Goal: Use online tool/utility: Utilize a website feature to perform a specific function

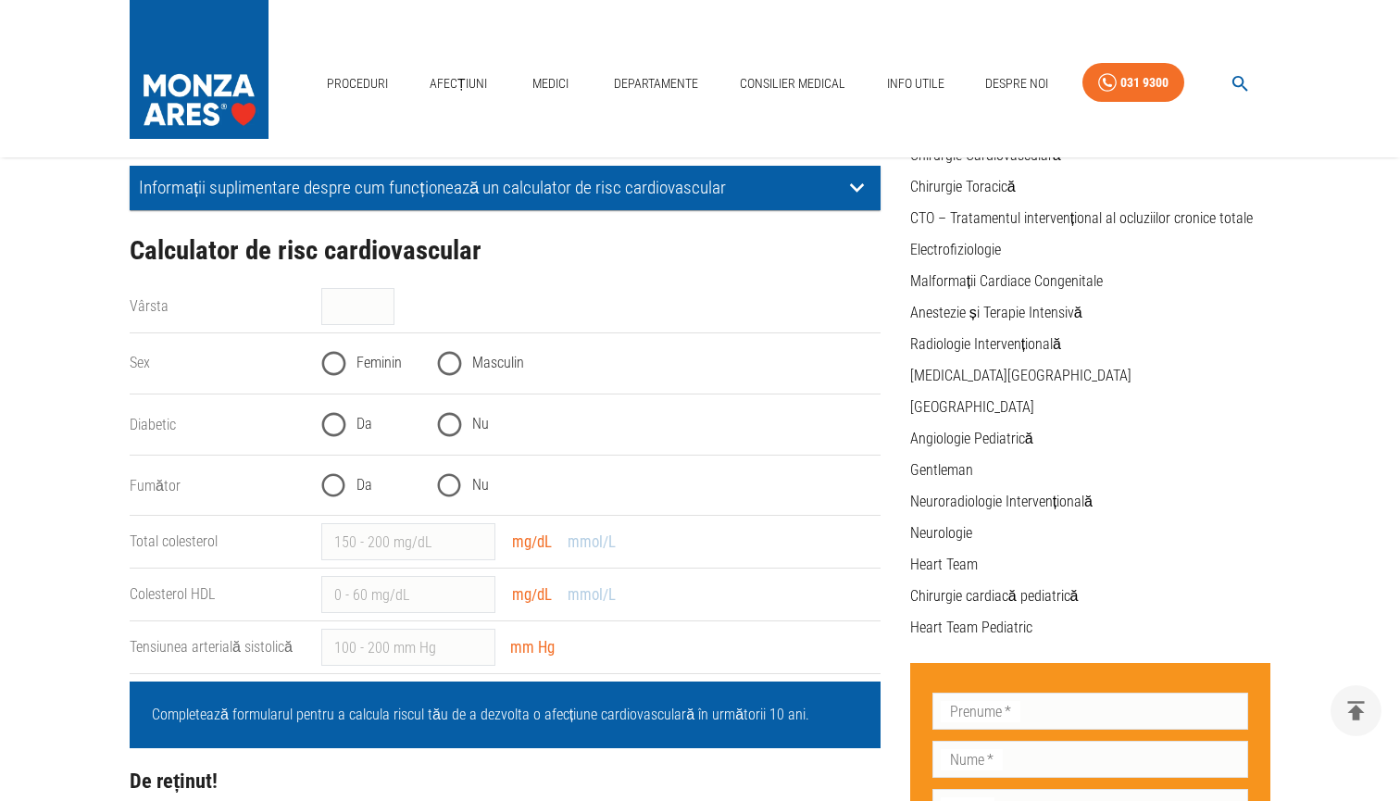
scroll to position [257, 0]
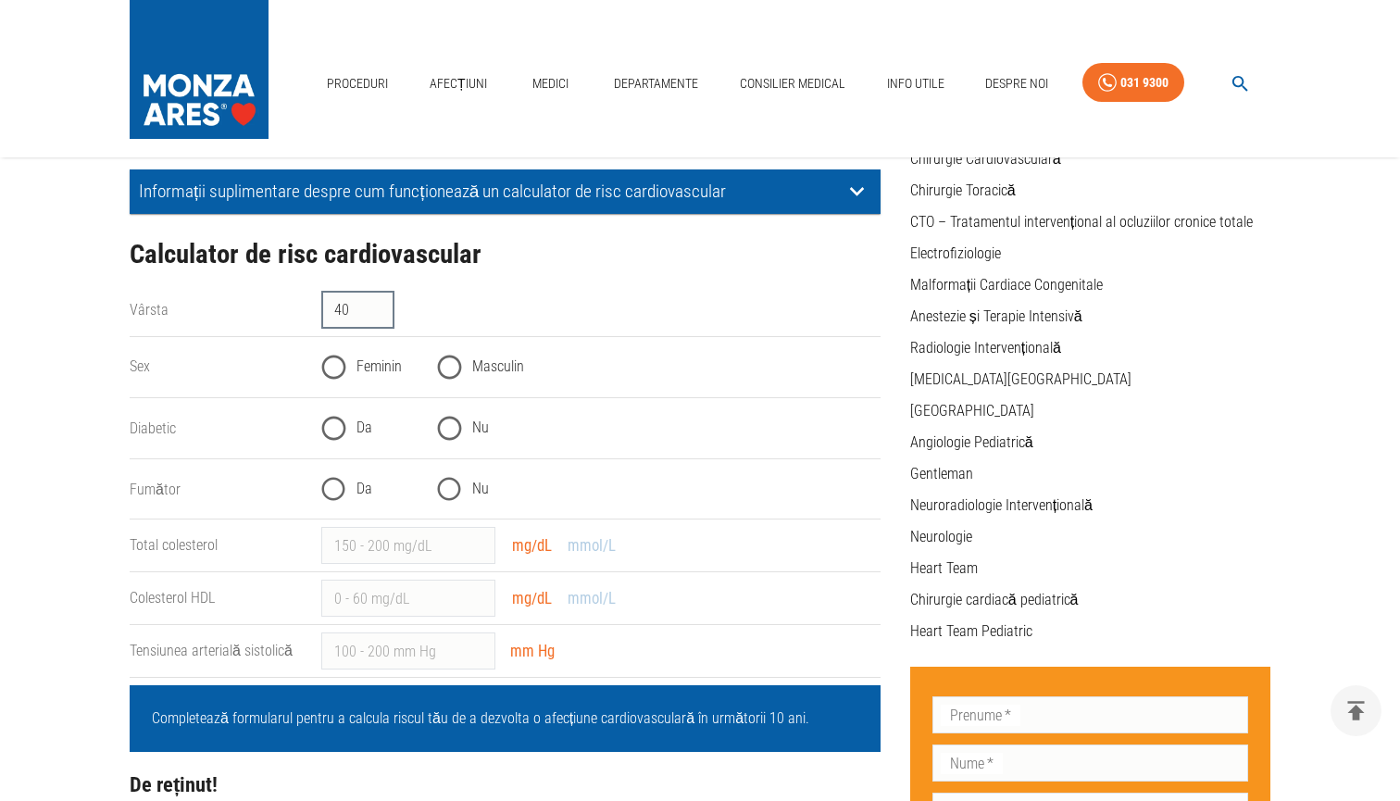
click at [383, 306] on input "40" at bounding box center [357, 310] width 73 height 37
click at [383, 306] on input "41" at bounding box center [357, 310] width 73 height 37
click at [383, 306] on input "42" at bounding box center [357, 310] width 73 height 37
click at [383, 306] on input "43" at bounding box center [357, 310] width 73 height 37
click at [383, 306] on input "44" at bounding box center [357, 310] width 73 height 37
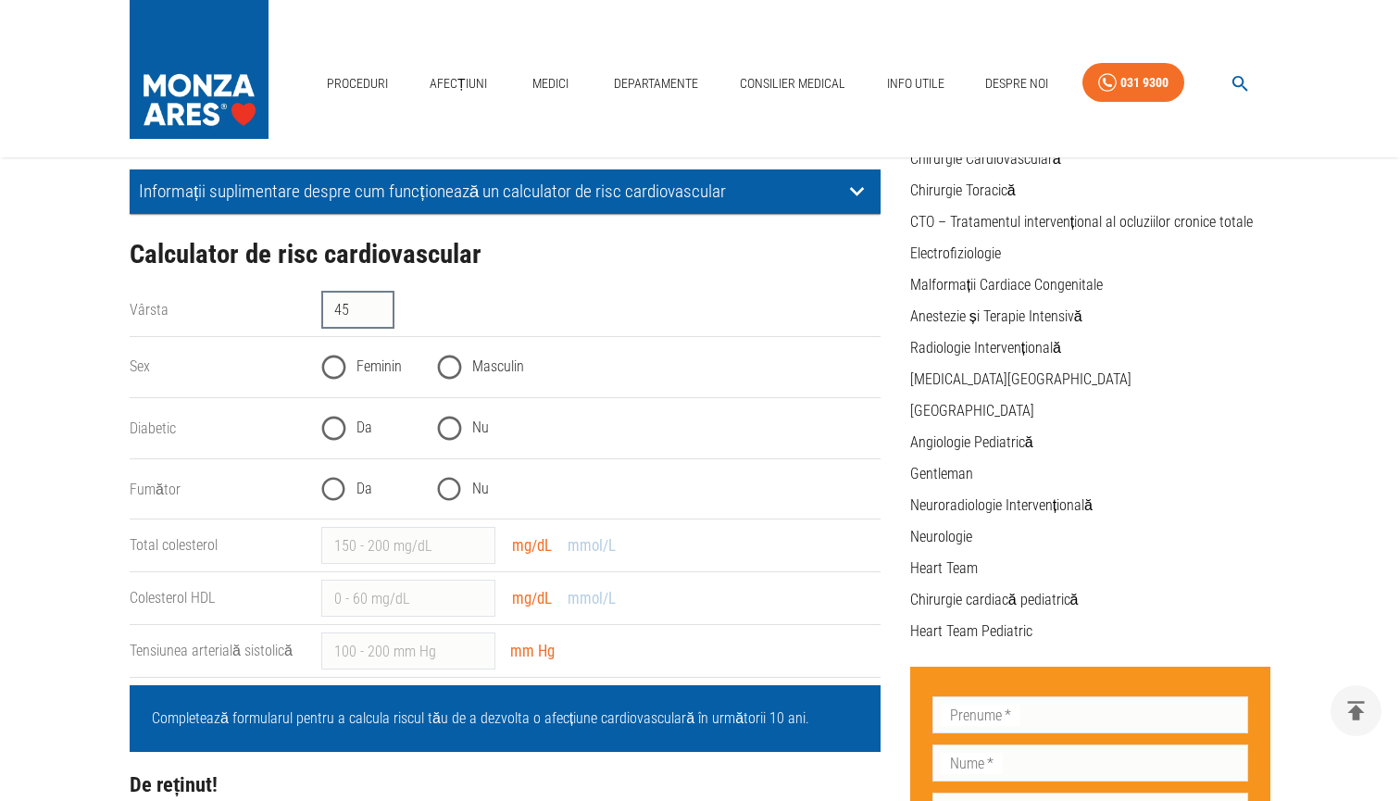
click at [383, 306] on input "45" at bounding box center [357, 310] width 73 height 37
click at [383, 306] on input "46" at bounding box center [357, 310] width 73 height 37
click at [383, 306] on input "47" at bounding box center [357, 310] width 73 height 37
click at [383, 306] on input "48" at bounding box center [357, 310] width 73 height 37
click at [383, 306] on input "49" at bounding box center [357, 310] width 73 height 37
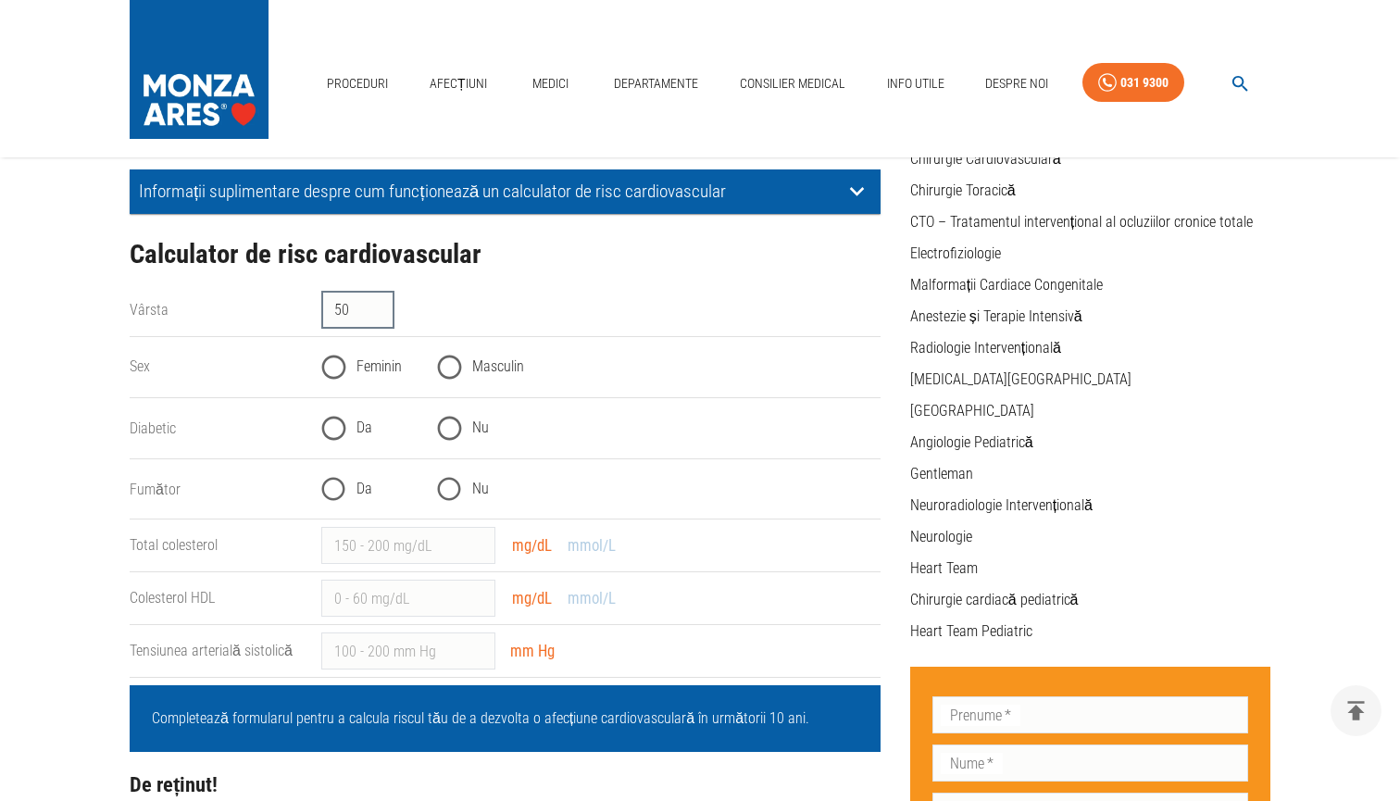
click at [383, 306] on input "50" at bounding box center [357, 310] width 73 height 37
click at [383, 306] on input "51" at bounding box center [357, 310] width 73 height 37
click at [383, 306] on input "52" at bounding box center [357, 310] width 73 height 37
click at [383, 306] on input "53" at bounding box center [357, 310] width 73 height 37
click at [383, 306] on input "54" at bounding box center [357, 310] width 73 height 37
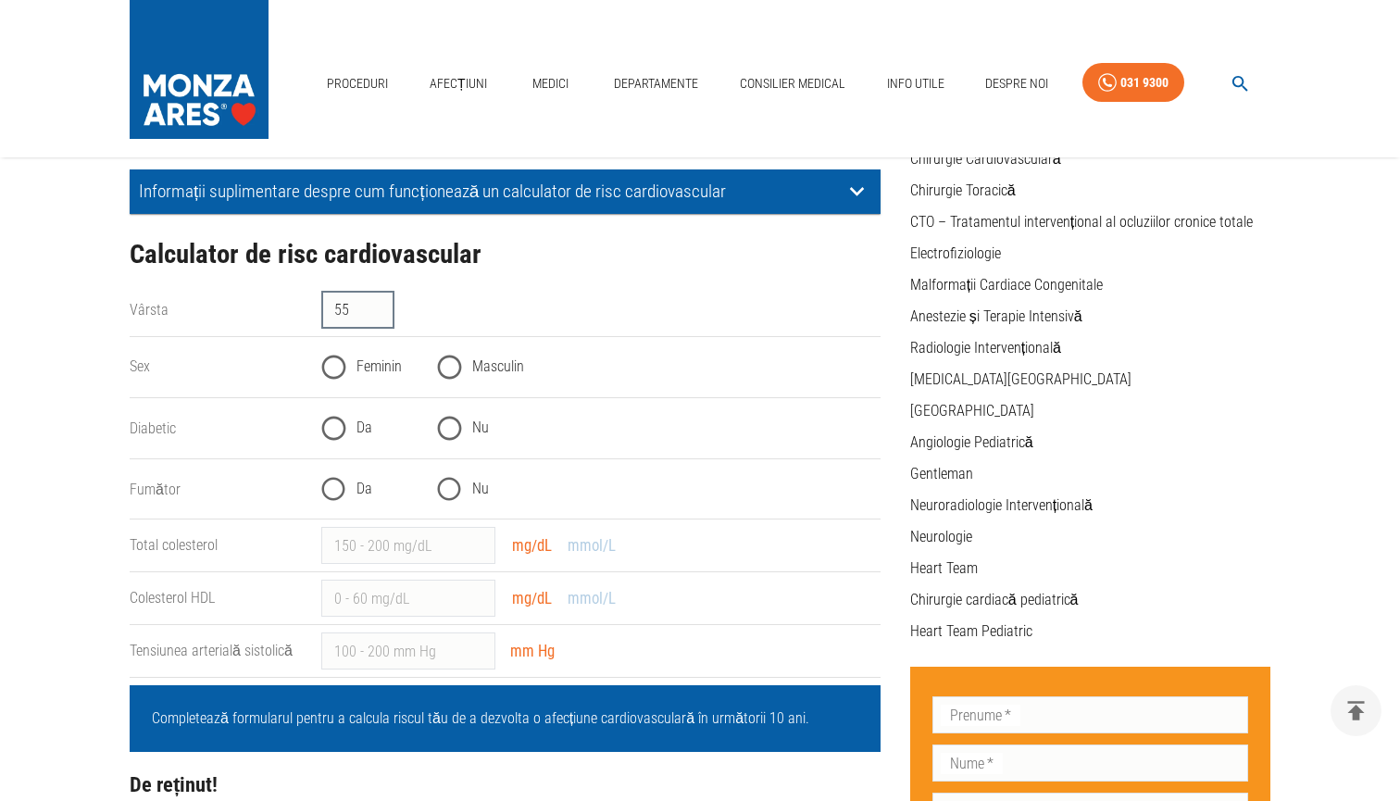
click at [383, 306] on input "55" at bounding box center [357, 310] width 73 height 37
click at [383, 306] on input "56" at bounding box center [357, 310] width 73 height 37
click at [383, 306] on input "57" at bounding box center [357, 310] width 73 height 37
click at [383, 306] on input "58" at bounding box center [357, 310] width 73 height 37
click at [383, 306] on input "59" at bounding box center [357, 310] width 73 height 37
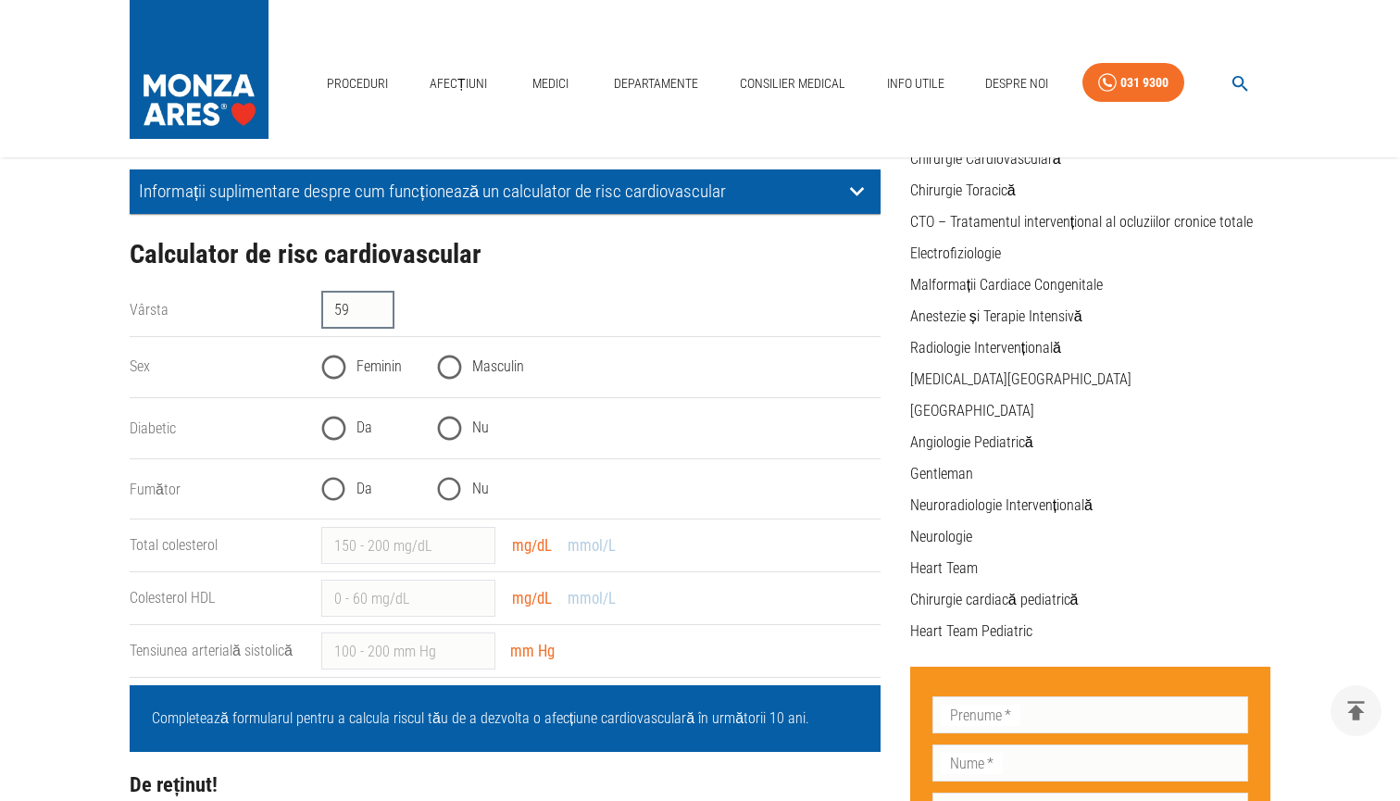
type input "60"
click at [383, 306] on input "60" at bounding box center [357, 310] width 73 height 37
click at [333, 367] on input "Feminin" at bounding box center [333, 367] width 45 height 45
radio input "true"
click at [445, 427] on input "Nu" at bounding box center [449, 428] width 45 height 45
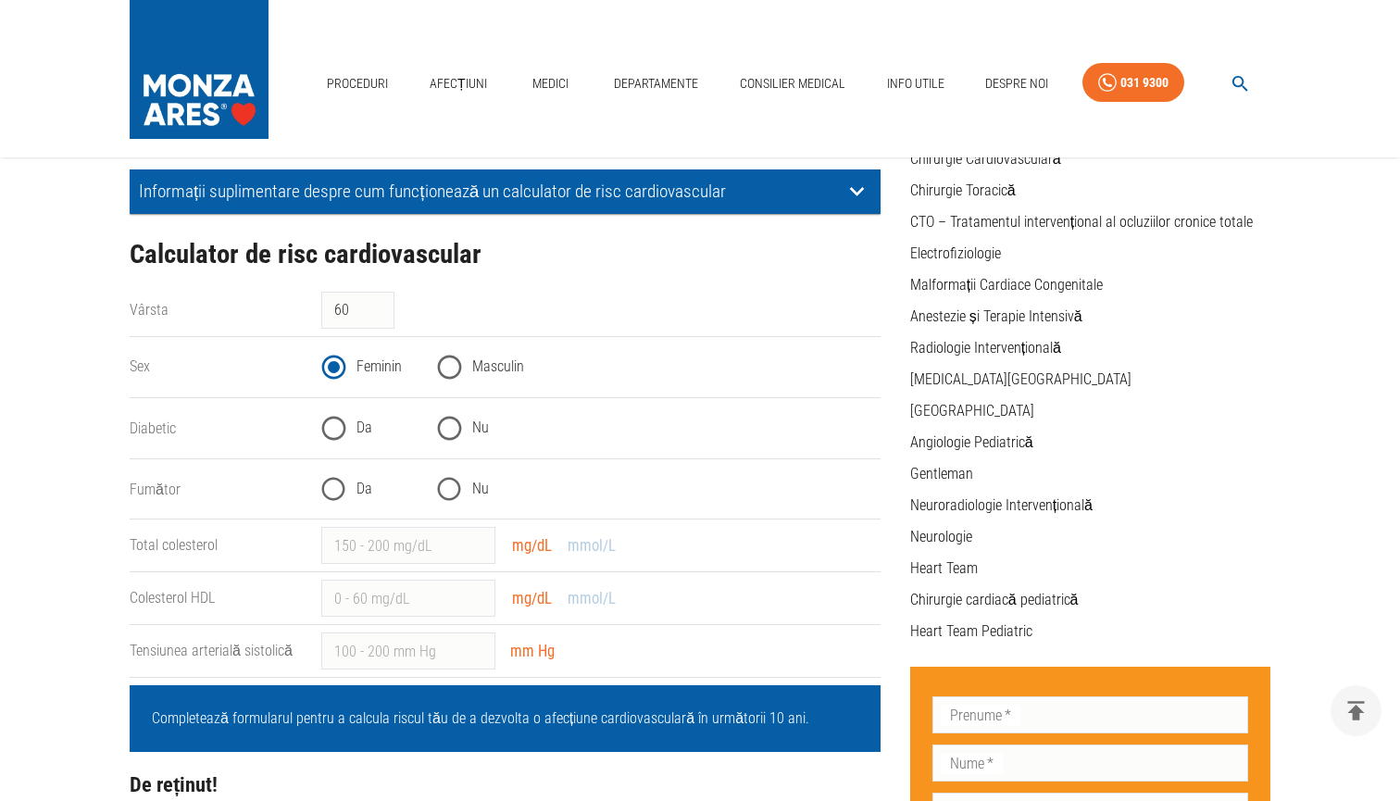
radio input "true"
click at [452, 498] on input "Nu" at bounding box center [449, 489] width 45 height 45
radio input "true"
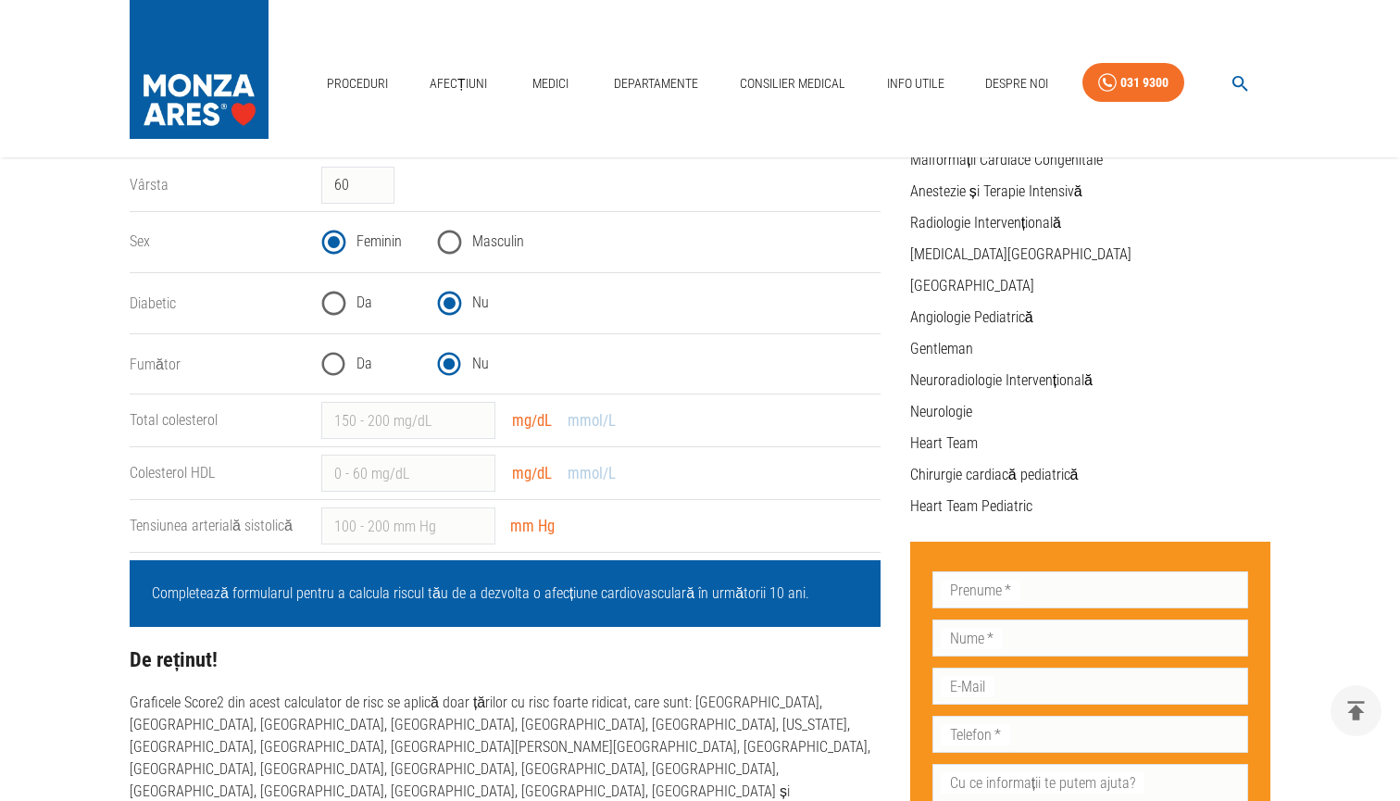
scroll to position [383, 0]
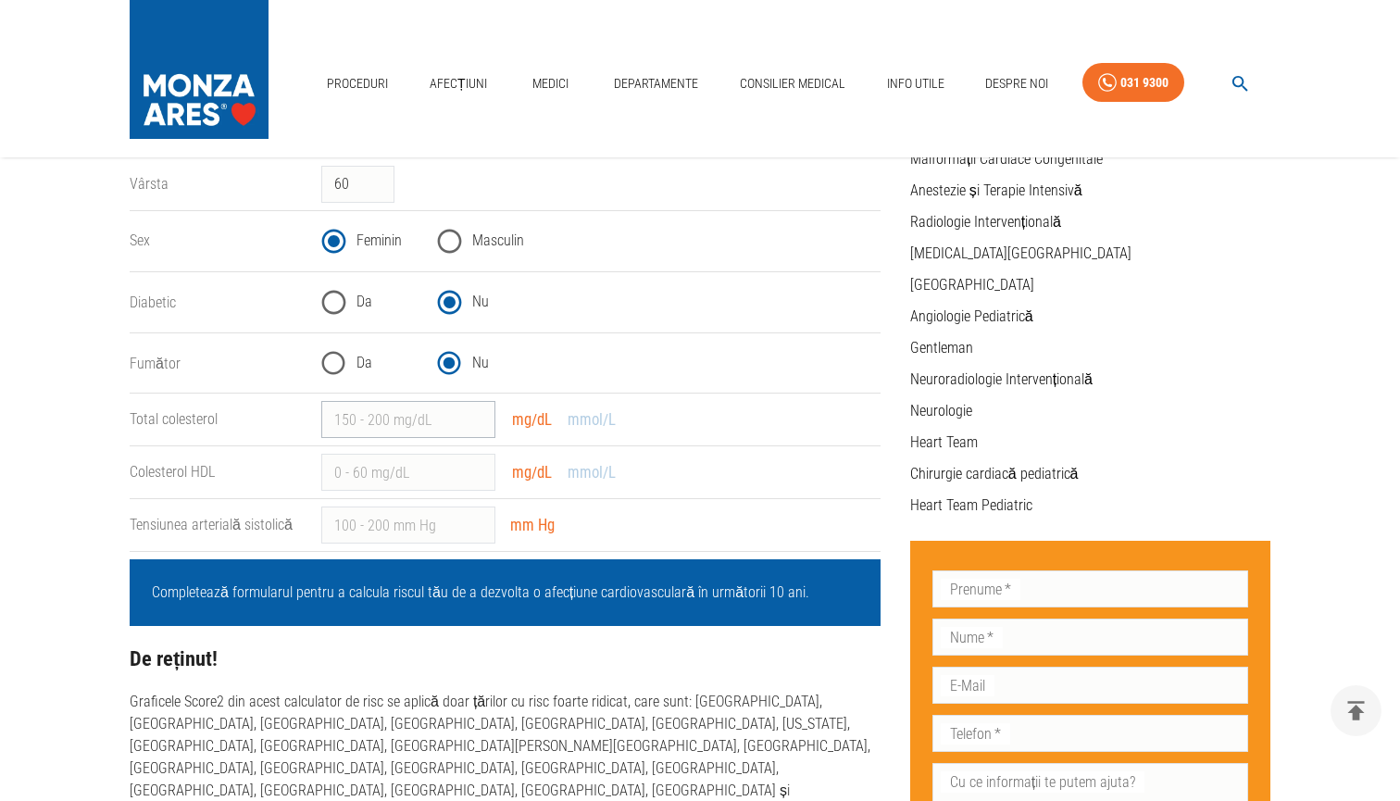
click at [386, 425] on input "Total colesterol" at bounding box center [408, 419] width 174 height 37
type input "253"
click at [369, 474] on input "Colesterol HDL" at bounding box center [408, 472] width 174 height 37
type input "65.6"
click at [372, 528] on input "Tensiunea arterială sistolică" at bounding box center [408, 525] width 174 height 37
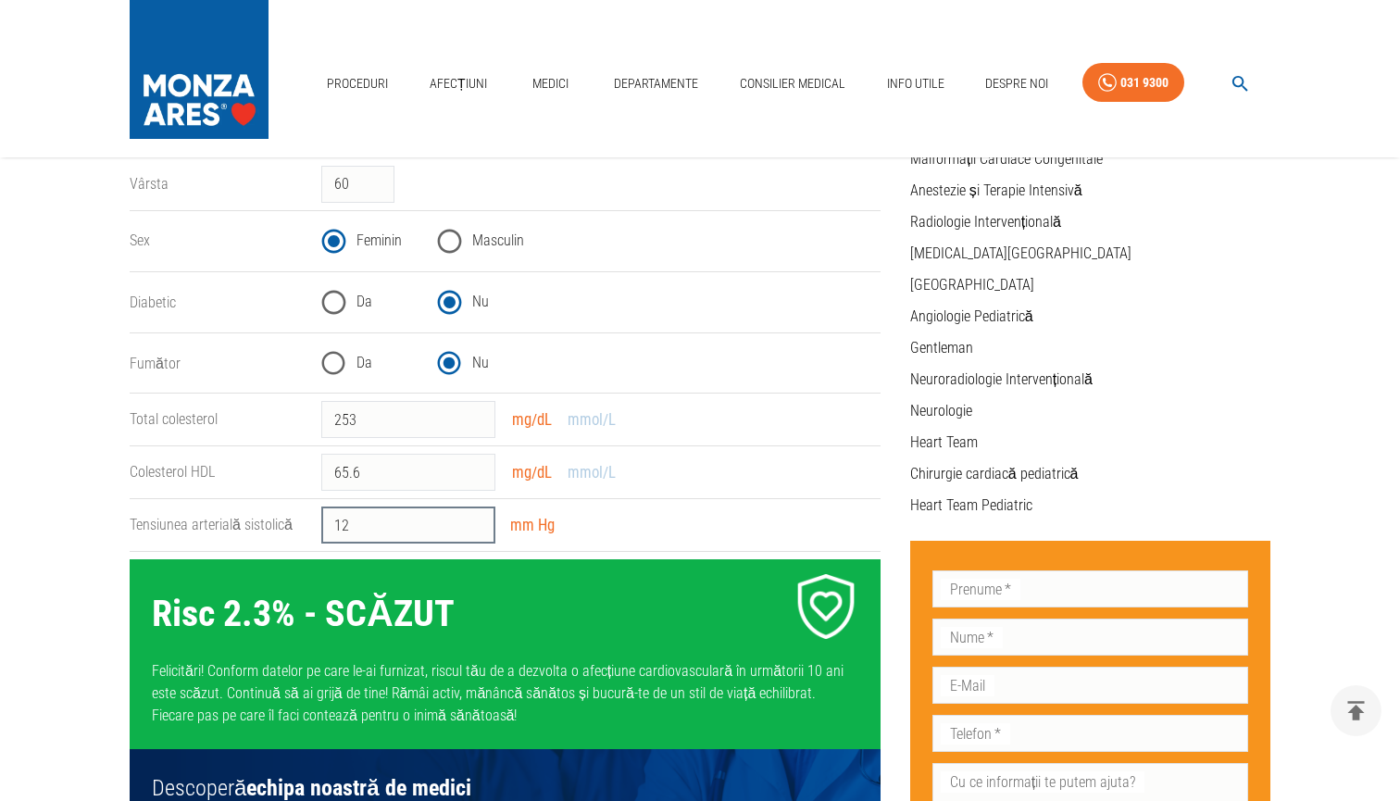
type input "1"
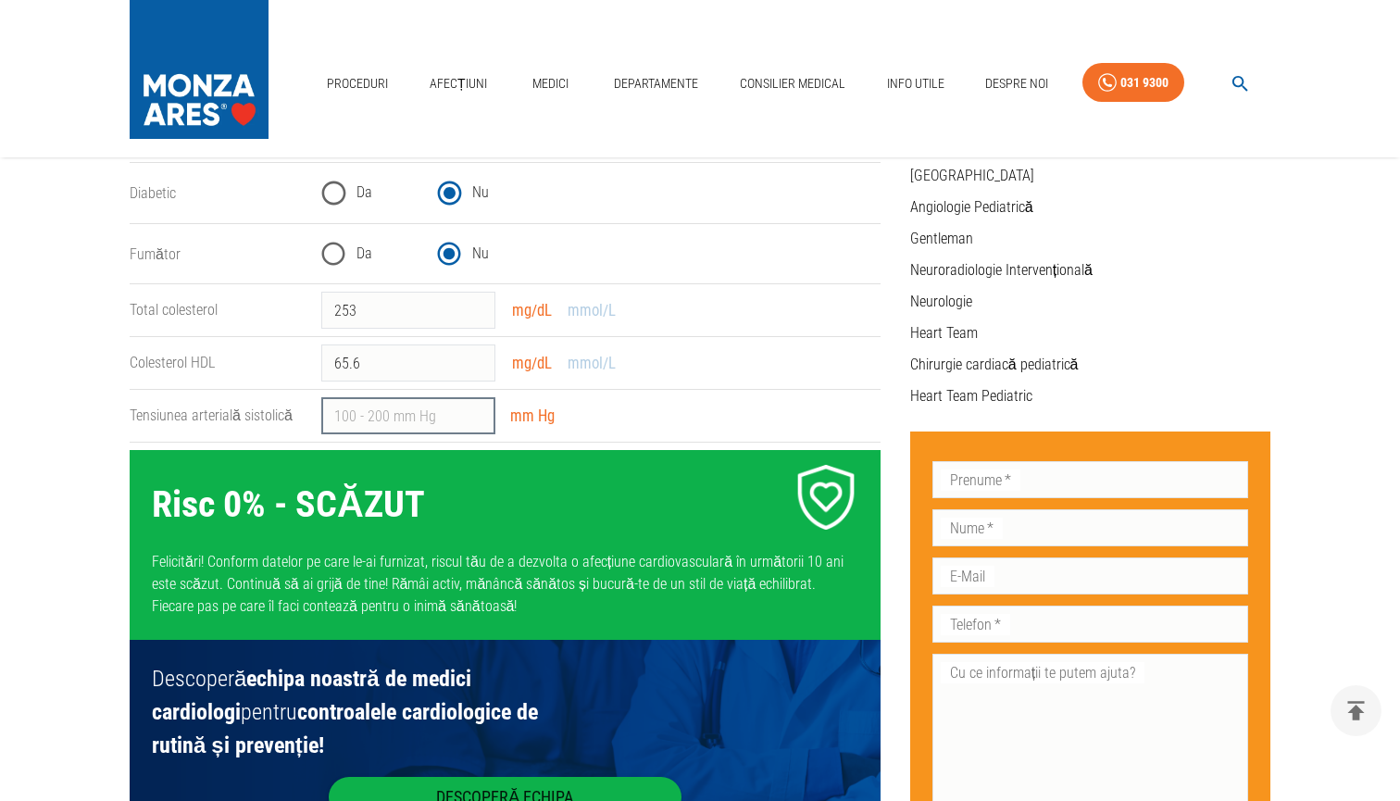
scroll to position [493, 0]
type input "1"
type input "100"
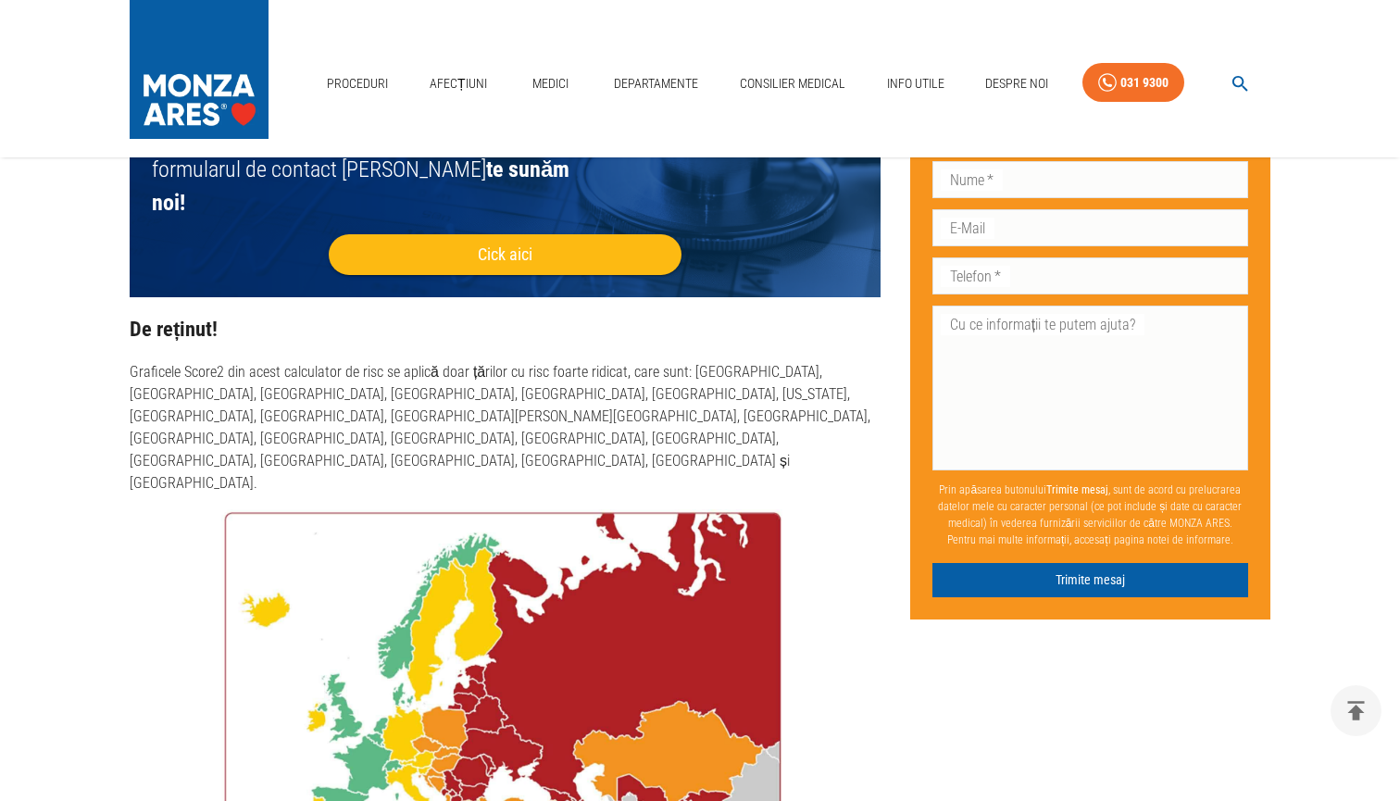
scroll to position [1015, 0]
